Goal: Task Accomplishment & Management: Manage account settings

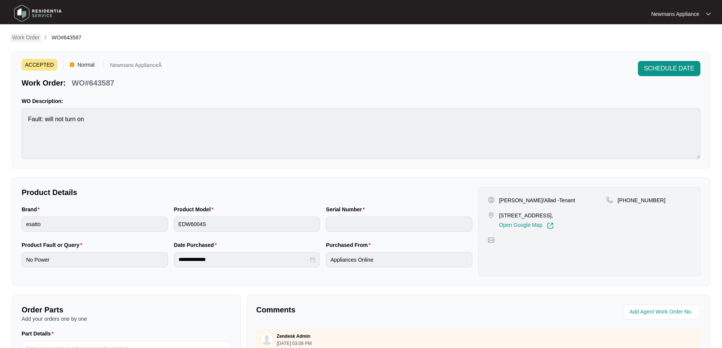
click at [23, 35] on p "Work Order" at bounding box center [25, 38] width 27 height 8
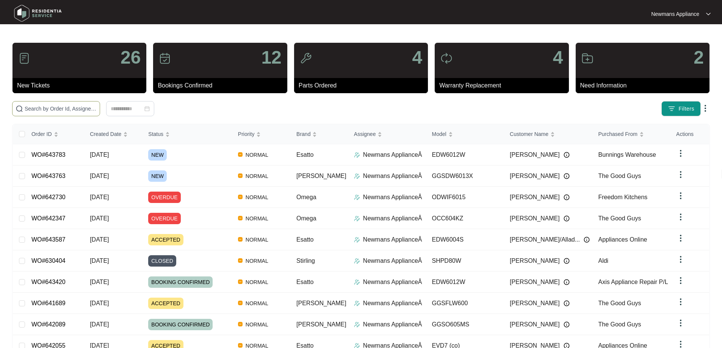
click at [100, 104] on span at bounding box center [56, 108] width 88 height 15
paste input "643763"
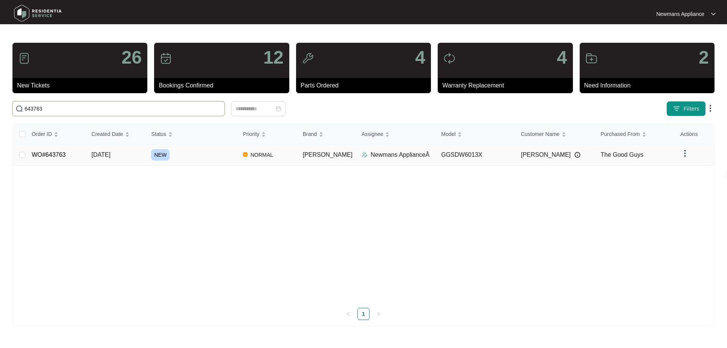
type input "643763"
click at [211, 155] on div "NEW" at bounding box center [194, 154] width 86 height 11
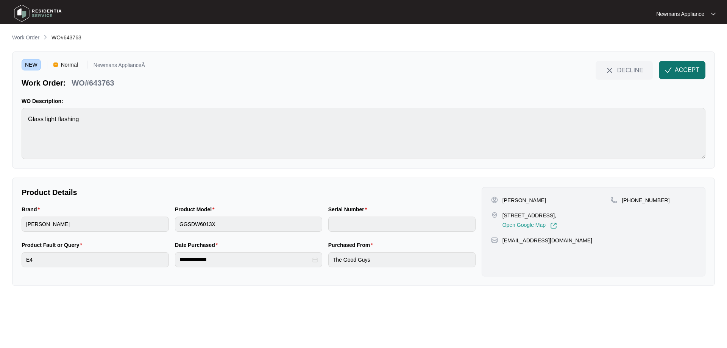
click at [689, 74] on span "ACCEPT" at bounding box center [687, 70] width 25 height 9
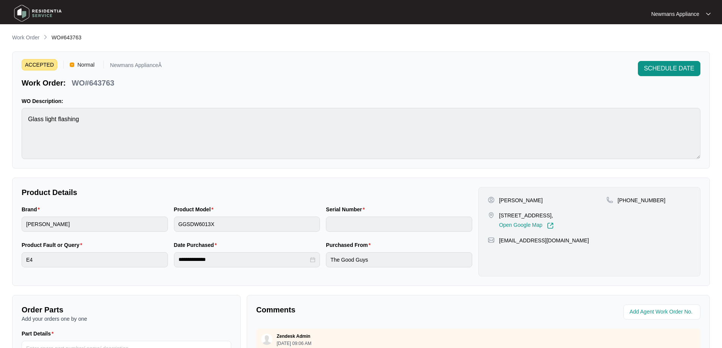
click at [519, 198] on p "[PERSON_NAME]" at bounding box center [521, 201] width 44 height 8
copy p "[PERSON_NAME]"
click at [505, 200] on p "[PERSON_NAME]" at bounding box center [521, 201] width 44 height 8
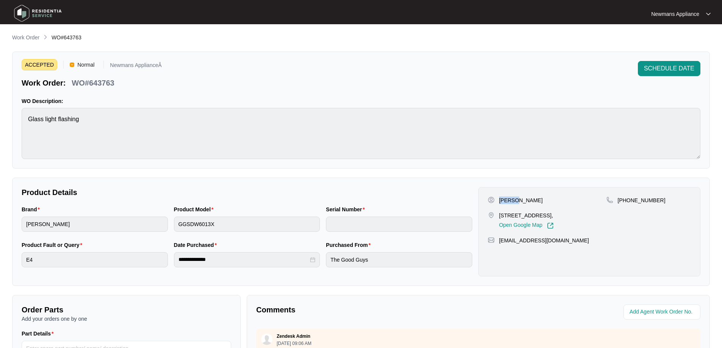
copy p "[PERSON_NAME]"
drag, startPoint x: 500, startPoint y: 215, endPoint x: 547, endPoint y: 214, distance: 47.7
click at [547, 214] on p "[STREET_ADDRESS]," at bounding box center [526, 216] width 55 height 8
copy p "[STREET_ADDRESS]"
drag, startPoint x: 550, startPoint y: 216, endPoint x: 568, endPoint y: 215, distance: 17.8
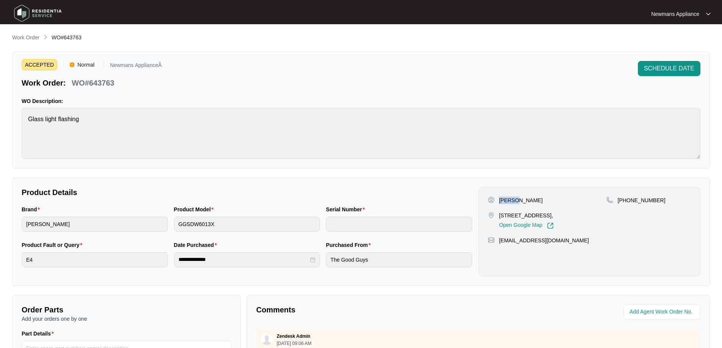
click at [553, 215] on p "[STREET_ADDRESS]," at bounding box center [526, 216] width 55 height 8
copy p "Arundel"
drag, startPoint x: 559, startPoint y: 241, endPoint x: 499, endPoint y: 241, distance: 59.8
click at [499, 241] on div "[EMAIL_ADDRESS][DOMAIN_NAME]" at bounding box center [588, 241] width 203 height 8
copy p "[EMAIL_ADDRESS][DOMAIN_NAME]"
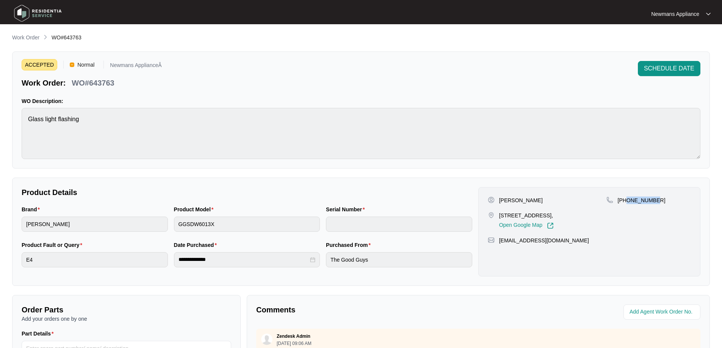
drag, startPoint x: 654, startPoint y: 201, endPoint x: 626, endPoint y: 201, distance: 27.6
click at [626, 201] on div "[PHONE_NUMBER]" at bounding box center [648, 201] width 84 height 8
copy p "405961972"
click at [12, 117] on div "ACCEPTED Normal Newmans ApplianceÂ Work Order: WO#643763 SCHEDULE DATE WO Descr…" at bounding box center [360, 110] width 697 height 117
click at [17, 261] on div "**********" at bounding box center [360, 232] width 697 height 108
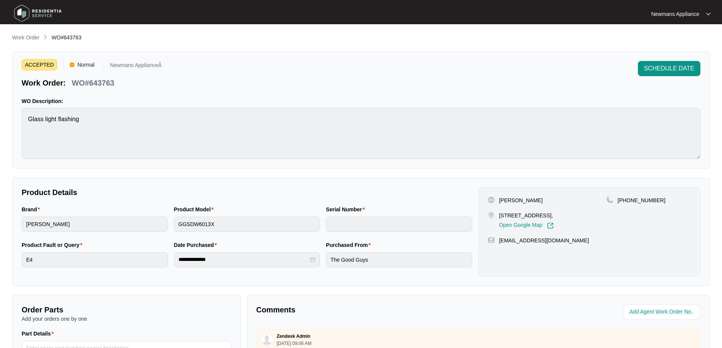
click at [168, 262] on div "**********" at bounding box center [247, 259] width 456 height 36
click at [30, 38] on p "Work Order" at bounding box center [25, 38] width 27 height 8
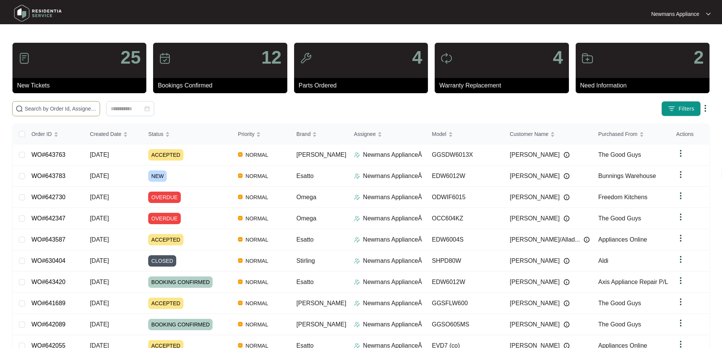
click at [97, 109] on input "text" at bounding box center [61, 109] width 72 height 8
paste input "643783"
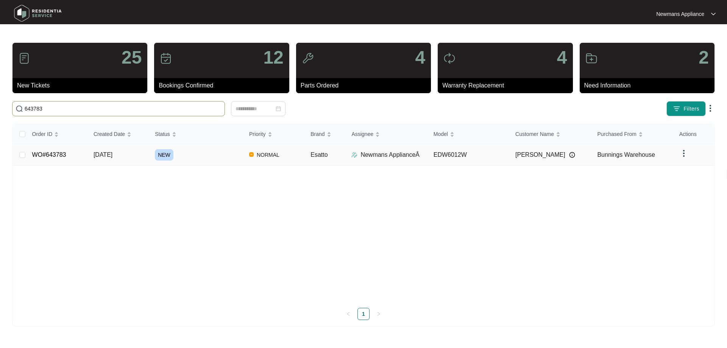
type input "643783"
click at [185, 157] on div "NEW" at bounding box center [199, 154] width 88 height 11
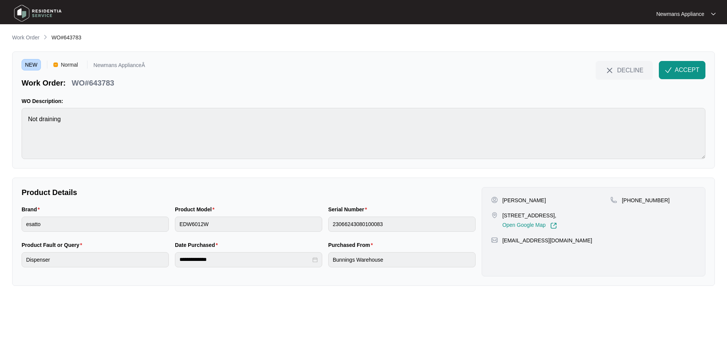
drag, startPoint x: 503, startPoint y: 216, endPoint x: 553, endPoint y: 212, distance: 49.8
click at [553, 212] on p "[STREET_ADDRESS]," at bounding box center [530, 216] width 55 height 8
copy p "[STREET_ADDRESS]"
click at [557, 216] on p "[STREET_ADDRESS]," at bounding box center [530, 216] width 55 height 8
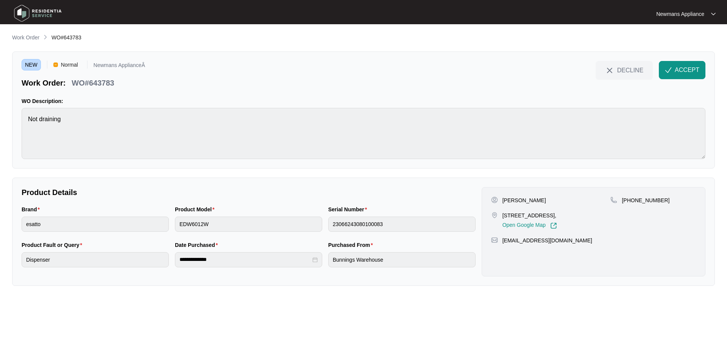
copy p "Maudsland"
drag, startPoint x: 661, startPoint y: 199, endPoint x: 631, endPoint y: 201, distance: 30.0
click at [631, 201] on div "[PHONE_NUMBER]" at bounding box center [654, 201] width 86 height 8
copy p "430211616"
click at [528, 200] on p "[PERSON_NAME]" at bounding box center [525, 201] width 44 height 8
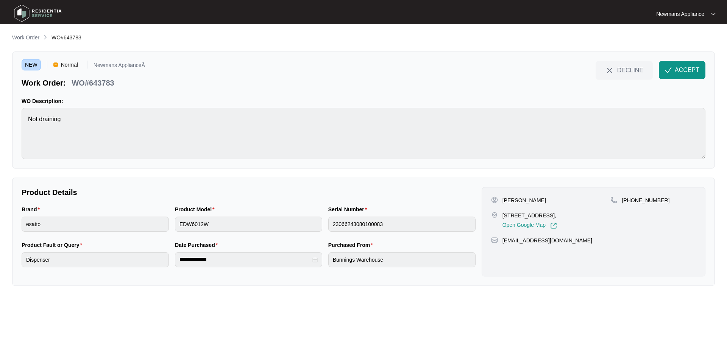
click at [528, 200] on p "[PERSON_NAME]" at bounding box center [525, 201] width 44 height 8
copy p "Zebrackr"
click at [503, 200] on p "[PERSON_NAME]" at bounding box center [525, 201] width 44 height 8
drag, startPoint x: 552, startPoint y: 242, endPoint x: 504, endPoint y: 243, distance: 48.5
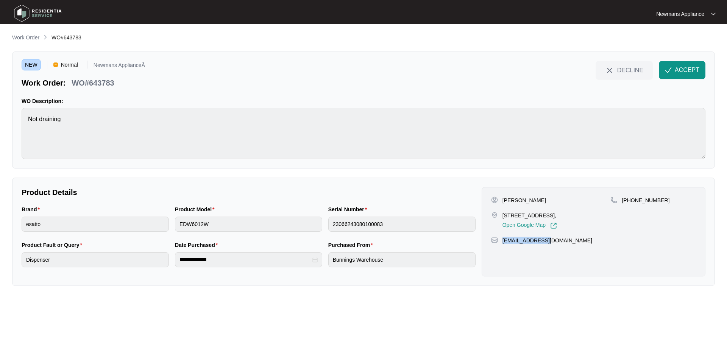
click at [504, 243] on div "[EMAIL_ADDRESS][DOMAIN_NAME]" at bounding box center [593, 241] width 205 height 8
click at [173, 225] on div "Product Model EDW6012W" at bounding box center [248, 223] width 153 height 36
click at [324, 223] on div "Brand esatto Product Model EDW6012W Serial Number 23066243080100083" at bounding box center [249, 223] width 460 height 36
click at [326, 259] on div "Purchased From Bunnings Warehouse" at bounding box center [401, 259] width 153 height 36
click at [174, 262] on div "**********" at bounding box center [248, 259] width 153 height 36
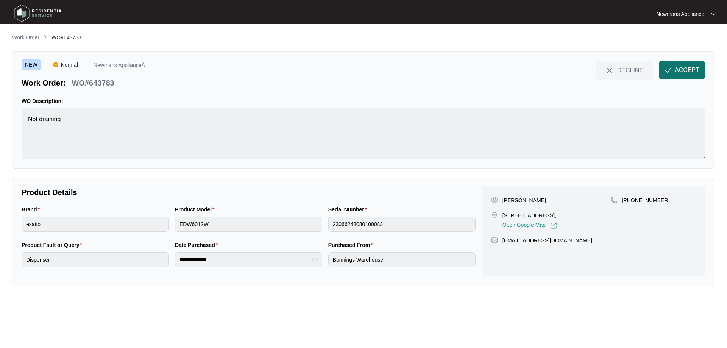
click at [682, 69] on span "ACCEPT" at bounding box center [687, 70] width 25 height 9
